Goal: Task Accomplishment & Management: Use online tool/utility

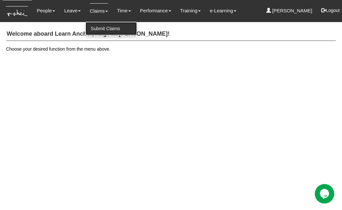
click at [99, 27] on link "Submit Claims" at bounding box center [111, 28] width 51 height 13
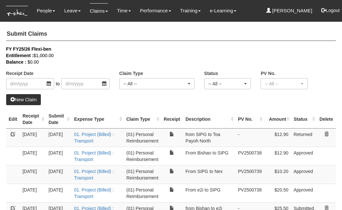
select select "50"
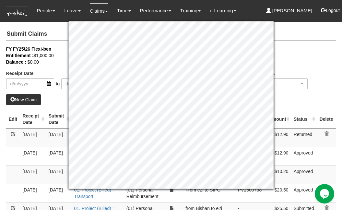
scroll to position [33, 0]
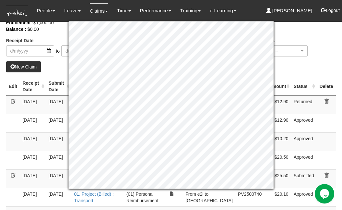
click at [307, 27] on div "Balance : $0.00" at bounding box center [166, 29] width 320 height 6
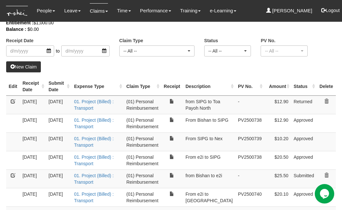
click at [13, 100] on link at bounding box center [13, 101] width 5 height 5
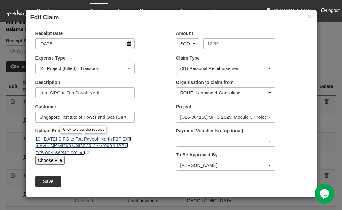
click at [71, 143] on link "10. [DATE] SIPG to Toa Paypoh North F2F EXT SIPG EMP Group Coaching 2 - Group 1…" at bounding box center [83, 145] width 96 height 19
